Goal: Browse casually

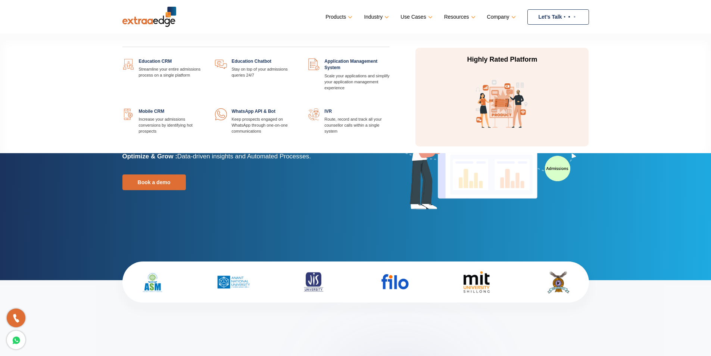
click at [348, 15] on link "Products" at bounding box center [338, 17] width 25 height 11
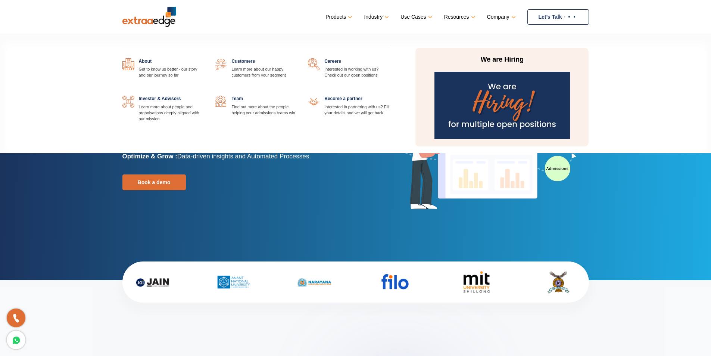
click at [511, 15] on link "Company" at bounding box center [500, 17] width 27 height 11
click at [512, 16] on link "Company" at bounding box center [500, 17] width 27 height 11
